Goal: Information Seeking & Learning: Learn about a topic

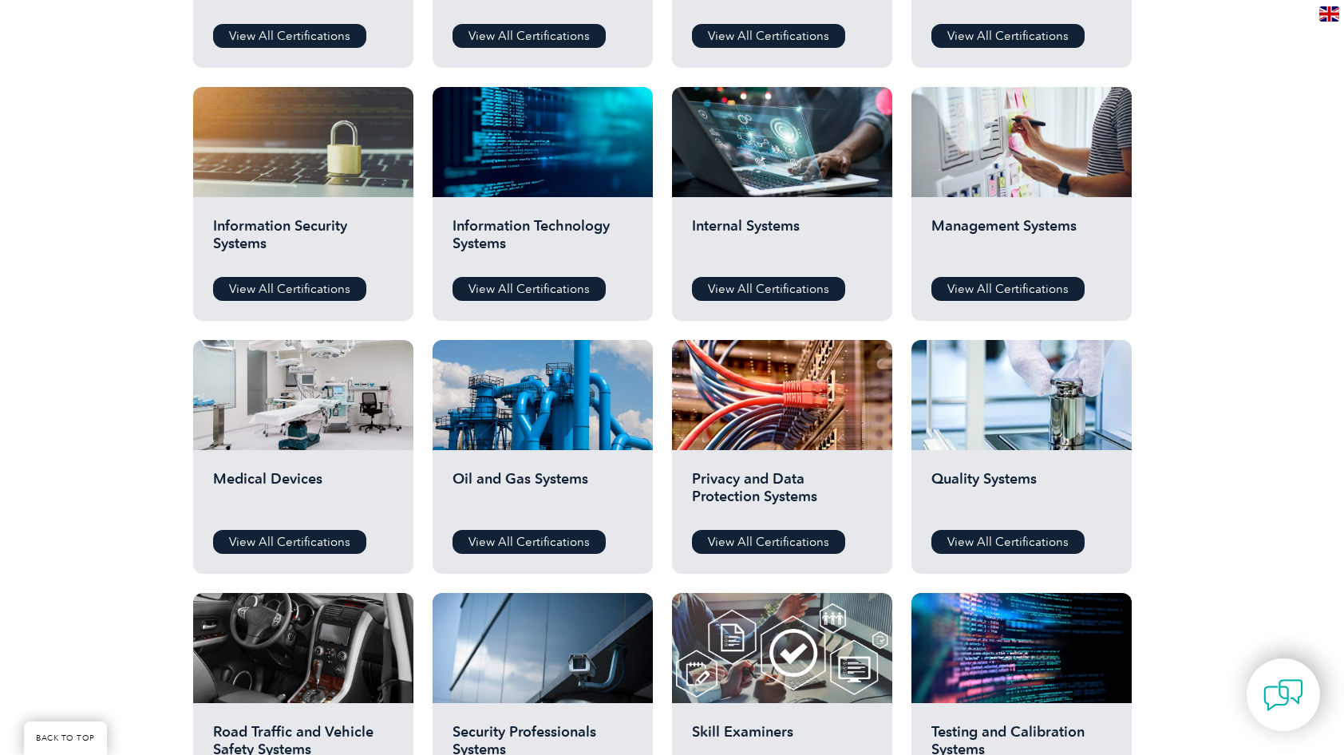
scroll to position [769, 0]
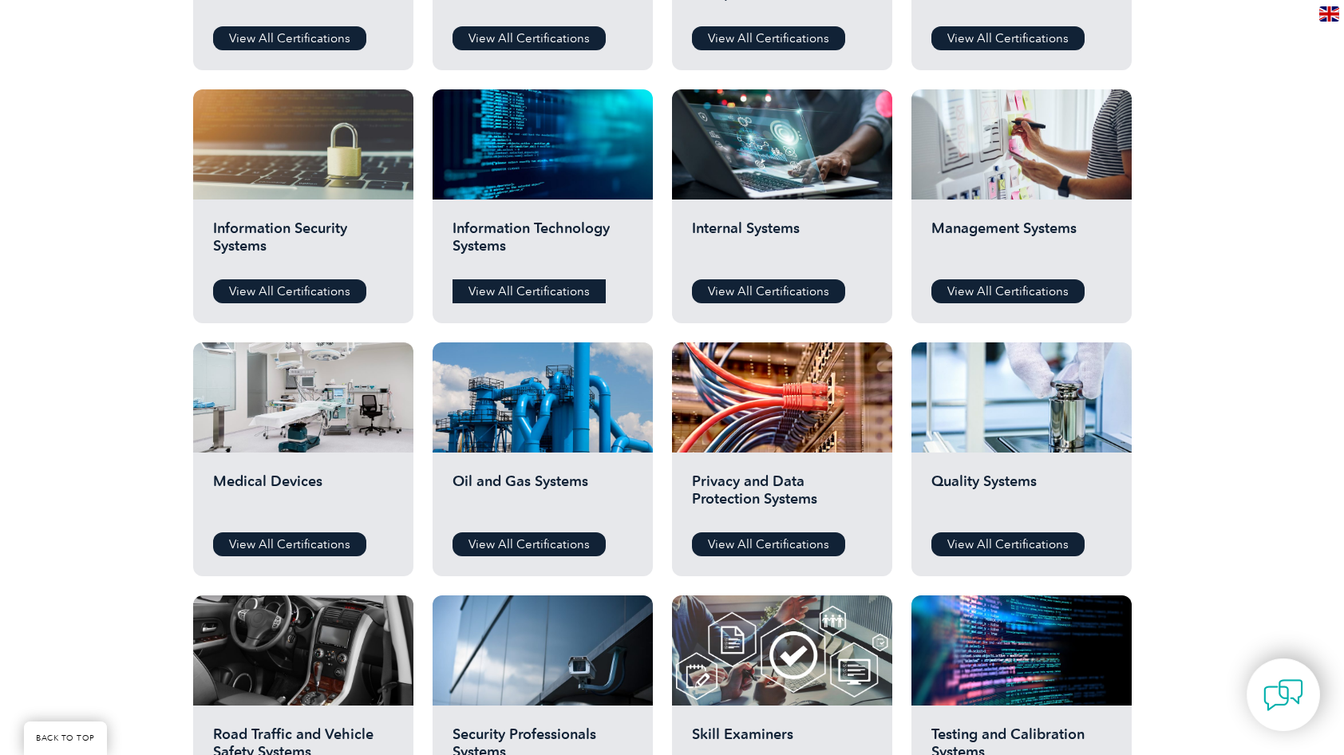
click at [536, 287] on link "View All Certifications" at bounding box center [529, 291] width 153 height 24
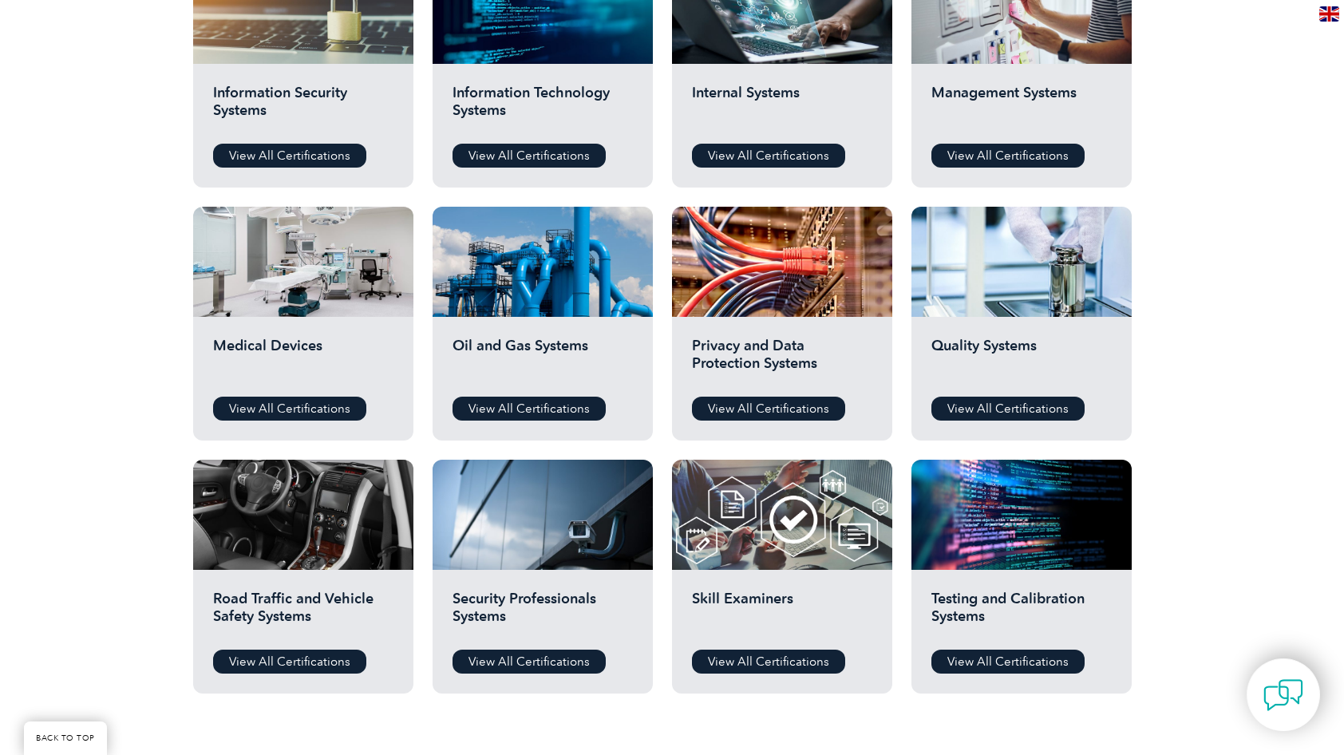
scroll to position [928, 0]
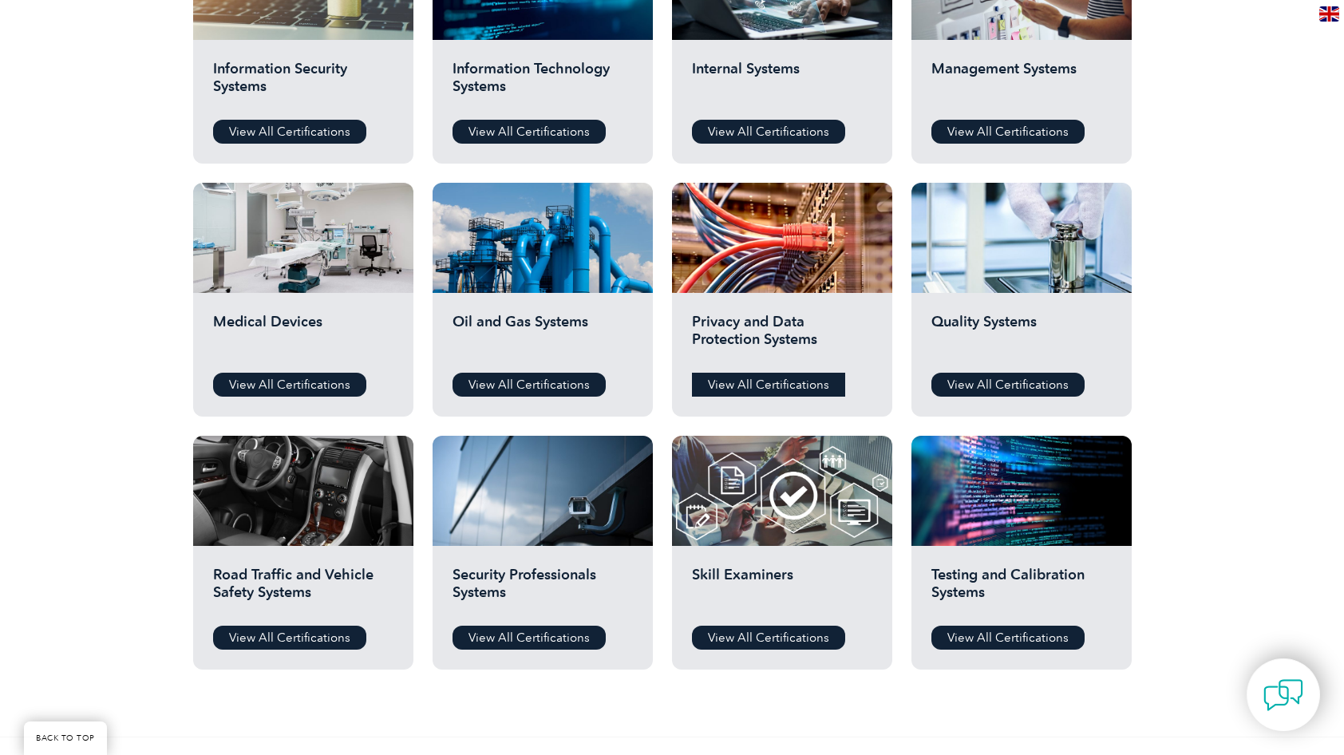
click at [785, 374] on link "View All Certifications" at bounding box center [768, 385] width 153 height 24
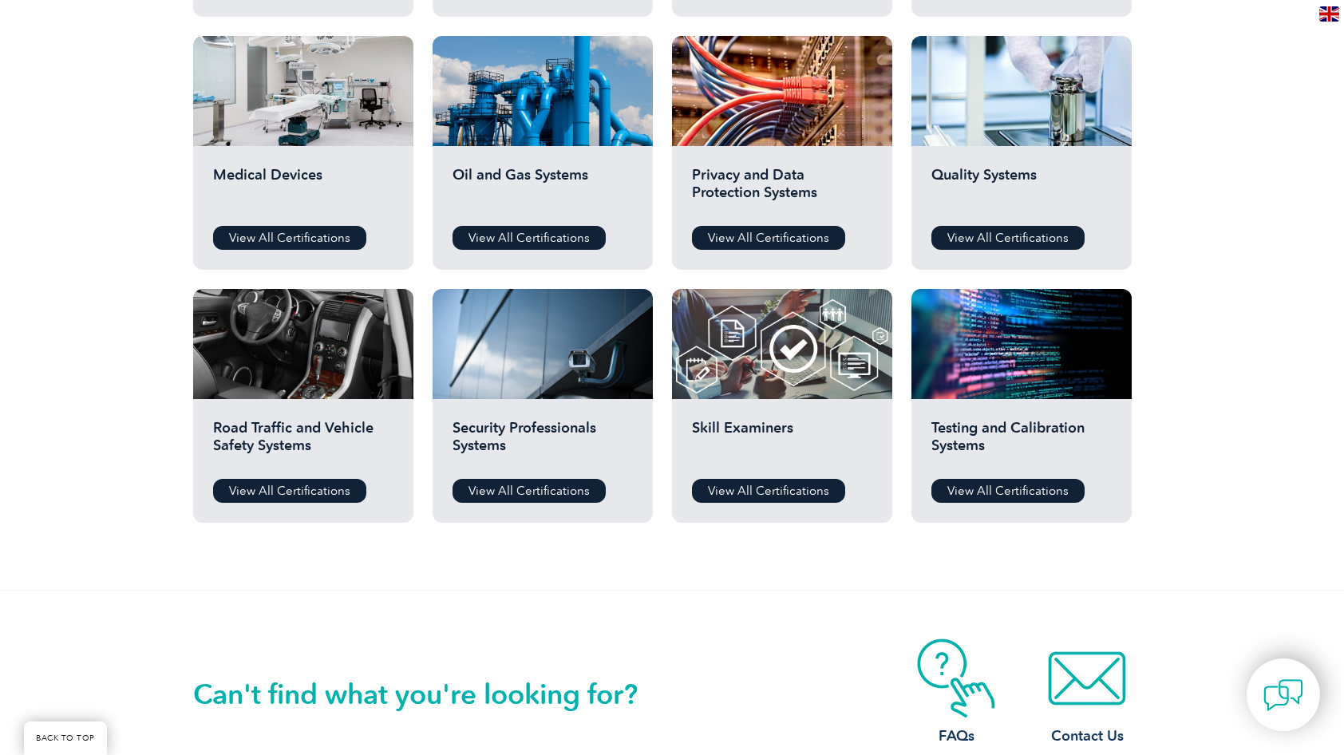
scroll to position [1088, 0]
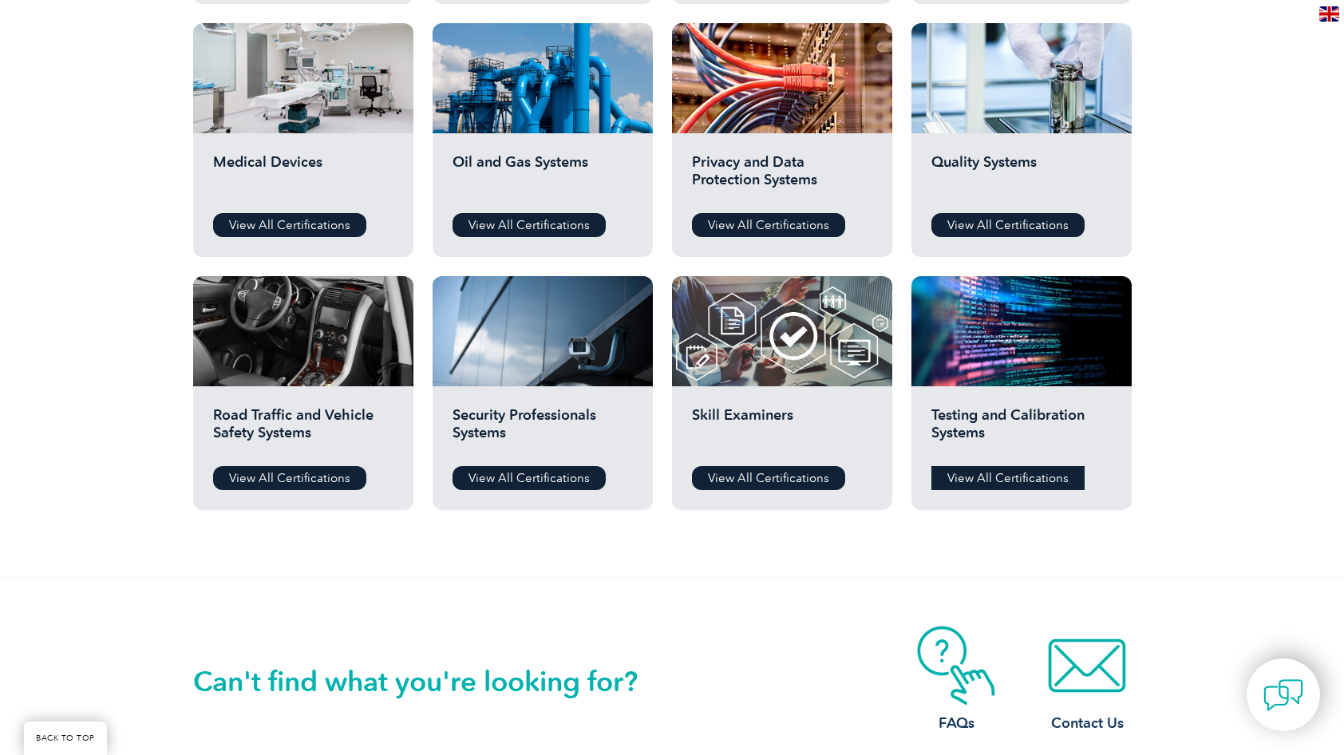
click at [954, 475] on link "View All Certifications" at bounding box center [1008, 478] width 153 height 24
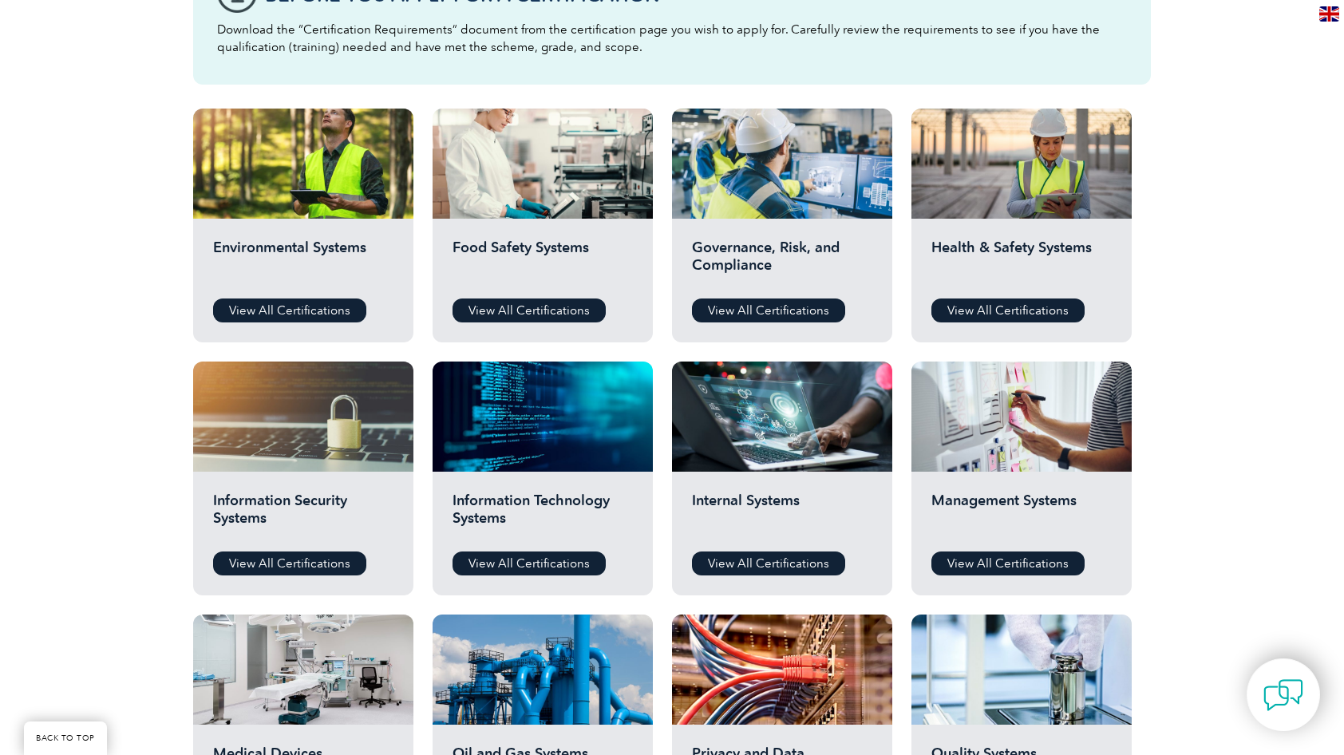
scroll to position [529, 0]
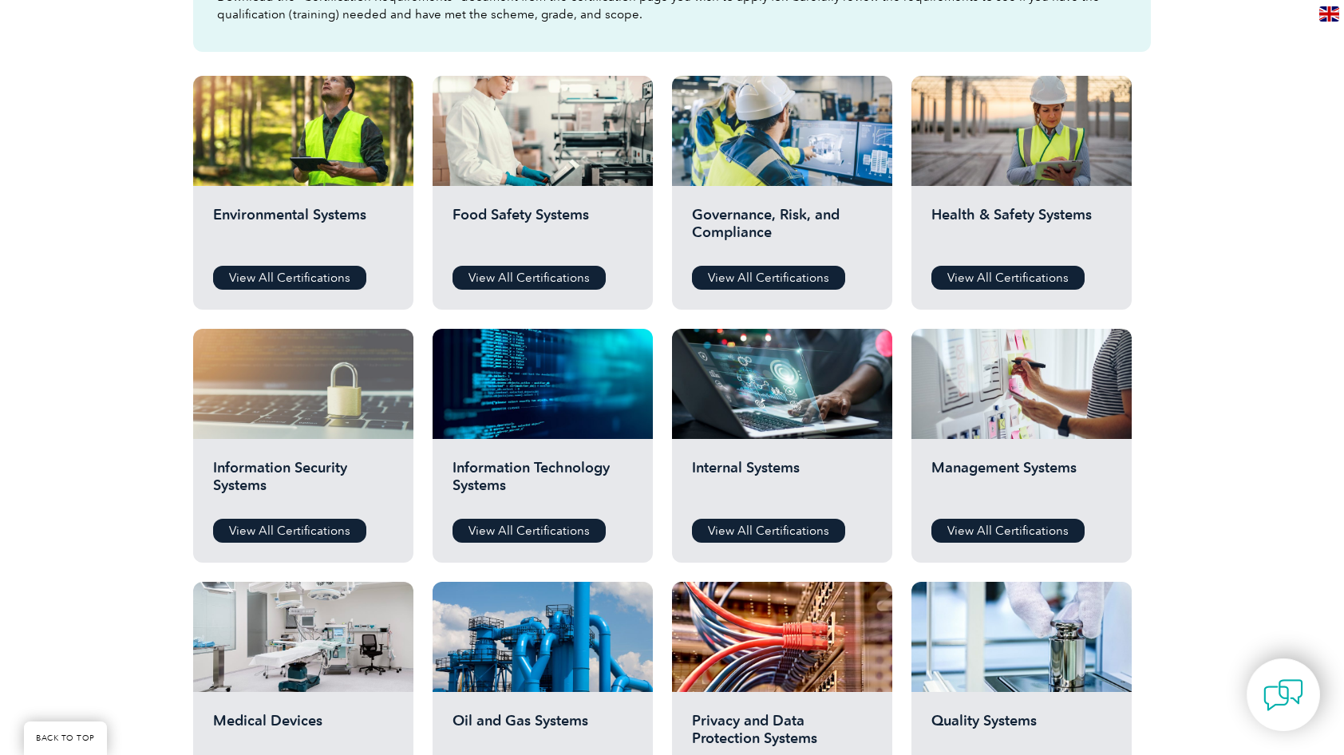
click at [319, 429] on div at bounding box center [303, 384] width 220 height 110
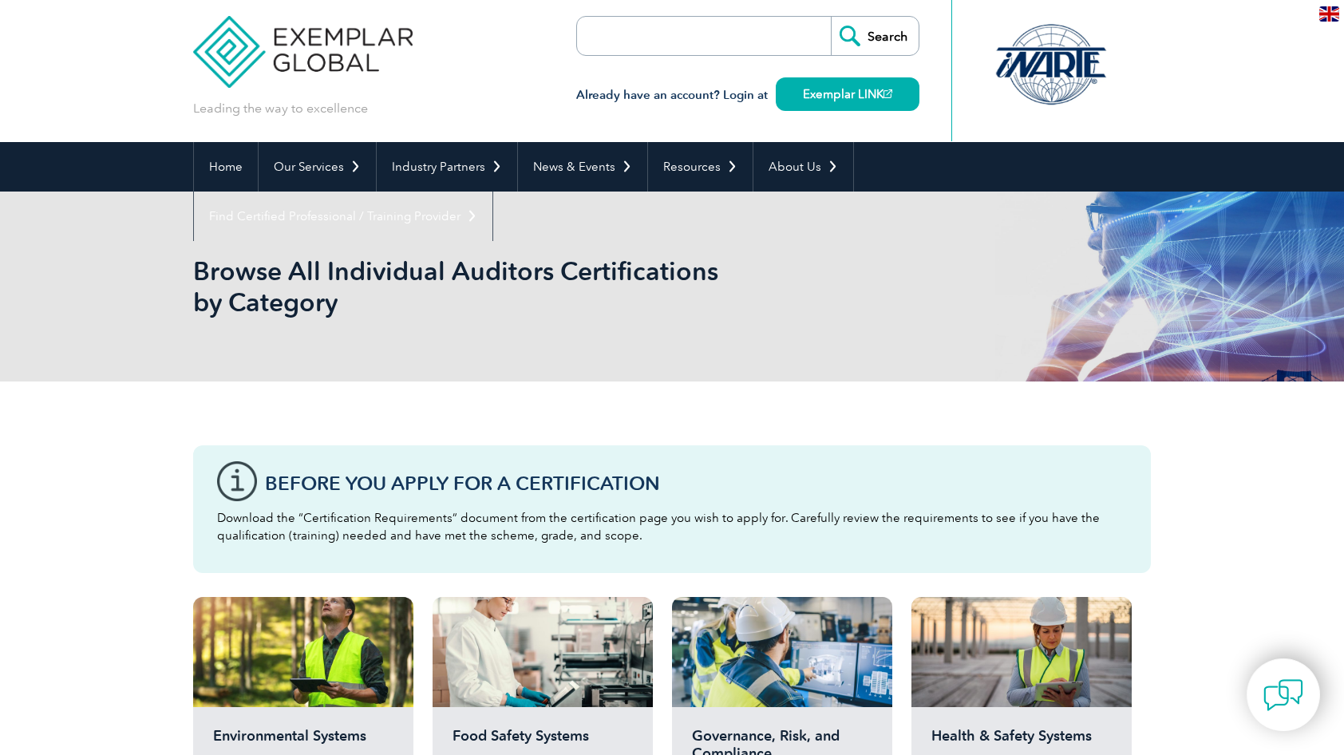
scroll to position [0, 0]
